Goal: Task Accomplishment & Management: Complete application form

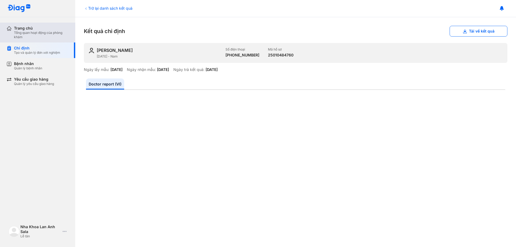
click at [22, 31] on div "Tổng quan hoạt động của phòng khám" at bounding box center [41, 35] width 55 height 9
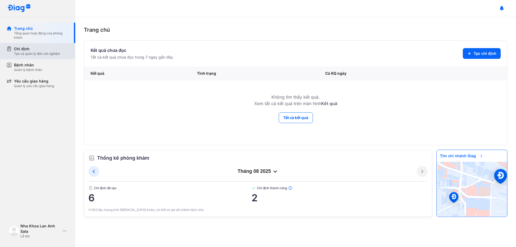
click at [41, 49] on div "Chỉ định" at bounding box center [37, 48] width 46 height 5
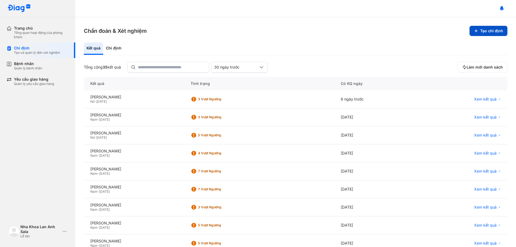
click at [470, 33] on button "Tạo chỉ định" at bounding box center [489, 31] width 38 height 10
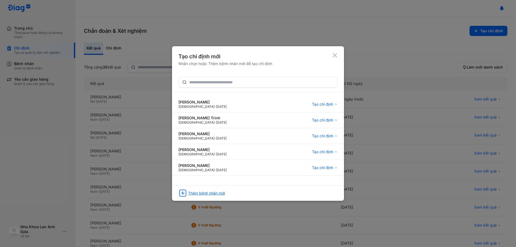
click at [212, 192] on div "Thêm bệnh nhân mới" at bounding box center [206, 193] width 37 height 5
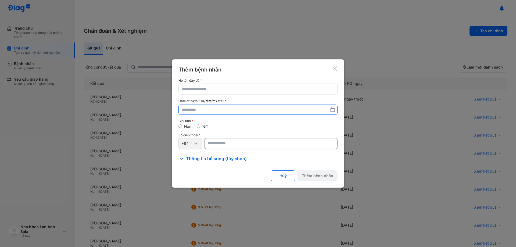
click at [218, 109] on input "text" at bounding box center [258, 110] width 152 height 10
click at [215, 90] on input "text" at bounding box center [258, 89] width 152 height 10
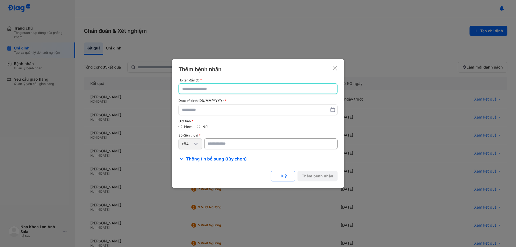
type input "*"
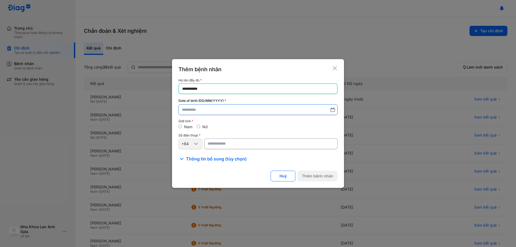
type input "**********"
click at [212, 114] on input "text" at bounding box center [258, 110] width 152 height 10
type input "**********"
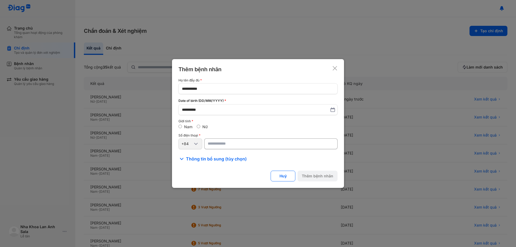
click at [218, 148] on input "number" at bounding box center [270, 144] width 133 height 11
type input "**********"
click at [222, 162] on span "Thông tin bổ sung (tùy chọn)" at bounding box center [216, 159] width 61 height 6
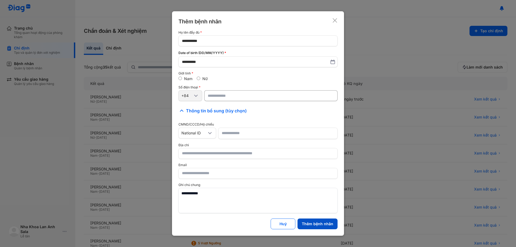
click at [314, 227] on button "Thêm bệnh nhân" at bounding box center [318, 224] width 40 height 11
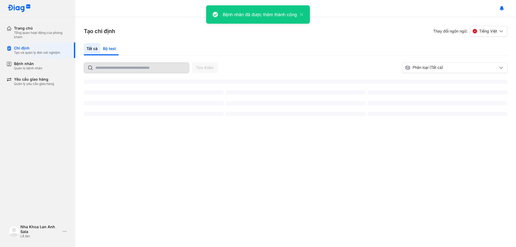
click at [114, 50] on div "Bộ test" at bounding box center [109, 49] width 18 height 12
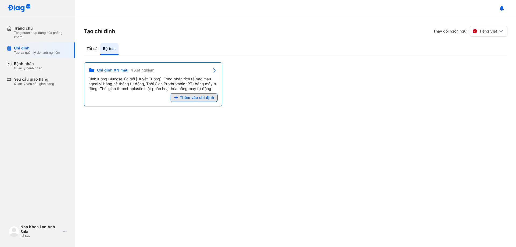
click at [193, 100] on div "Chỉ định XN máu 4 Xét nghiệm Định lượng Glucose lúc đói [Huyết Tương], Tổng phâ…" at bounding box center [296, 84] width 424 height 44
click at [183, 93] on div "Chỉ định XN máu 4 Xét nghiệm Định lượng Glucose lúc đói [Huyết Tương], Tổng phâ…" at bounding box center [152, 80] width 129 height 26
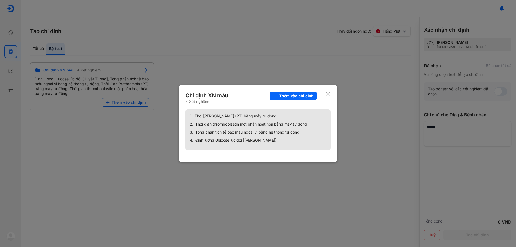
click at [329, 94] on use at bounding box center [328, 94] width 4 height 4
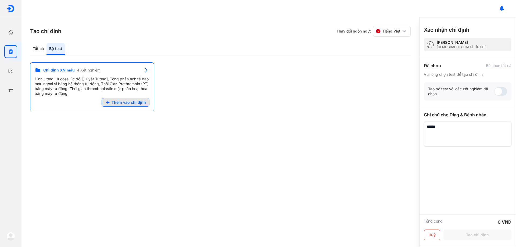
click at [116, 100] on button "Thêm vào chỉ định" at bounding box center [126, 102] width 48 height 9
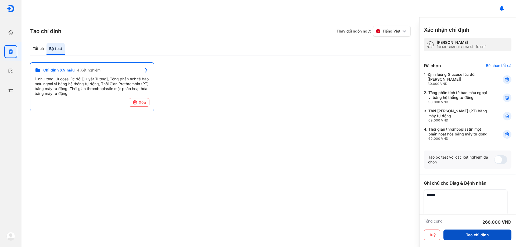
click at [494, 235] on button "Tạo chỉ định" at bounding box center [478, 235] width 68 height 11
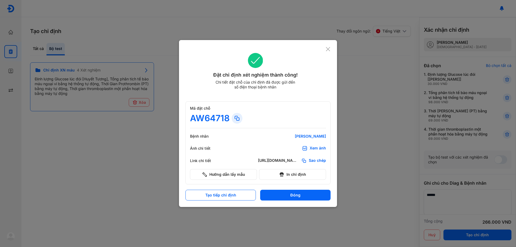
click at [314, 147] on div "Xem ảnh" at bounding box center [318, 148] width 16 height 5
